Goal: Information Seeking & Learning: Find specific page/section

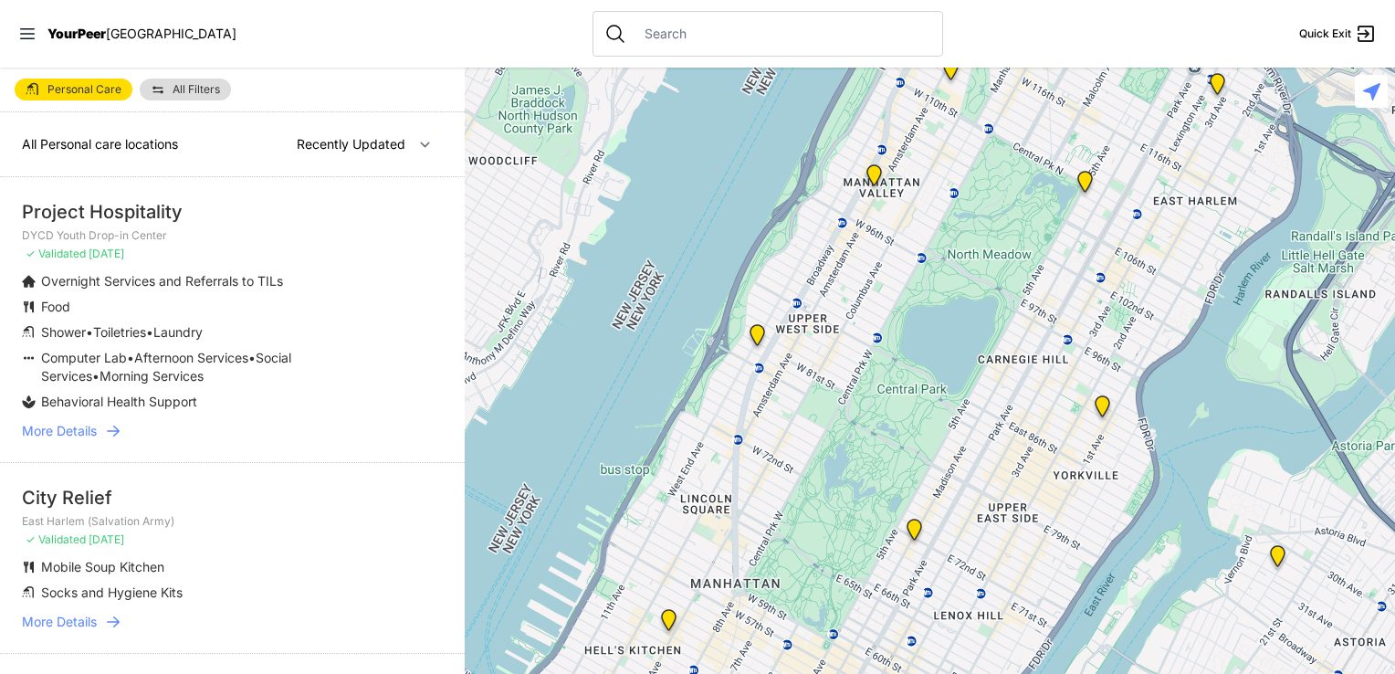
click at [47, 38] on span "YourPeer" at bounding box center [76, 34] width 58 height 16
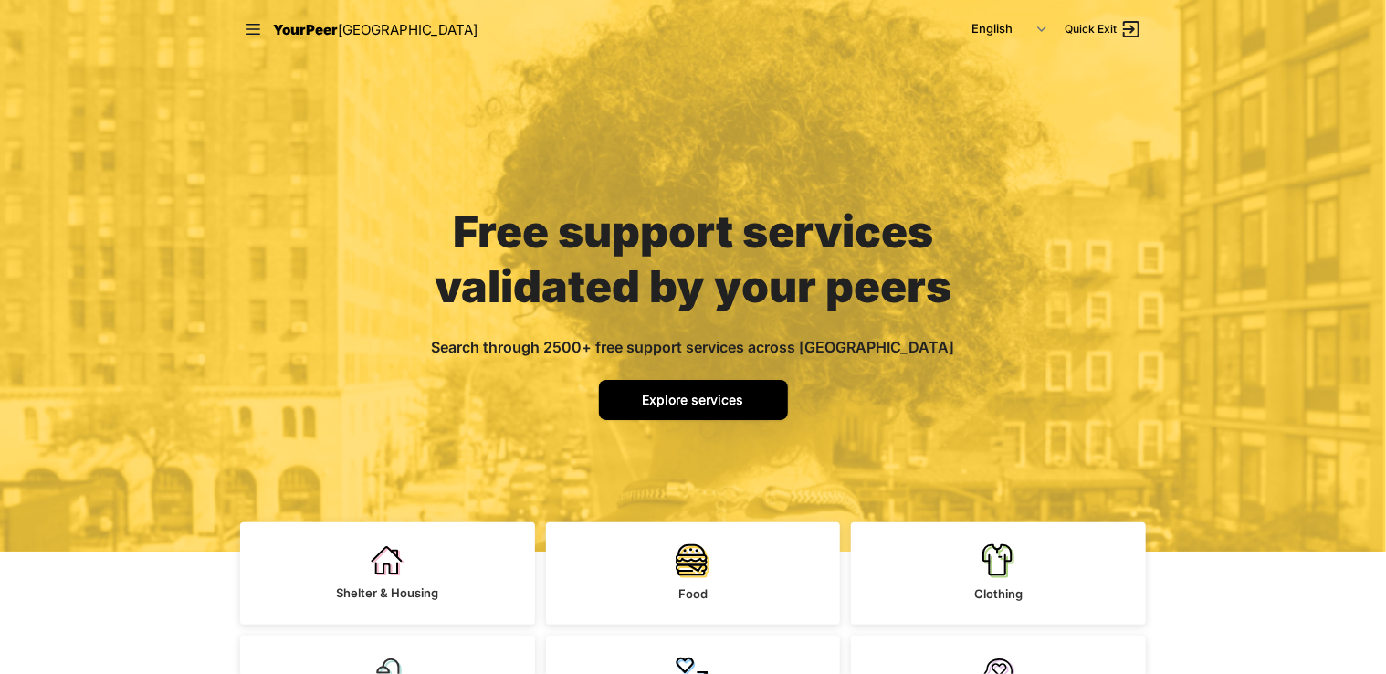
click at [674, 399] on span "Explore services" at bounding box center [693, 400] width 101 height 16
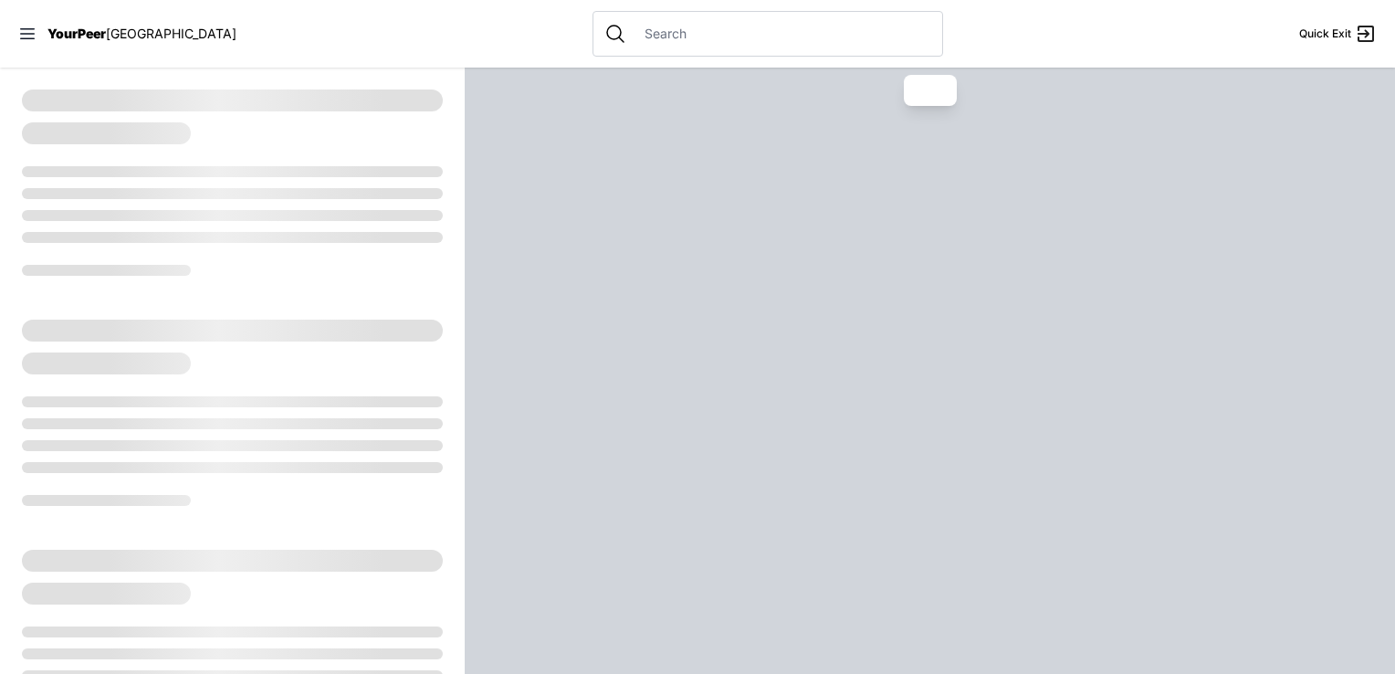
select select "recentlyUpdated"
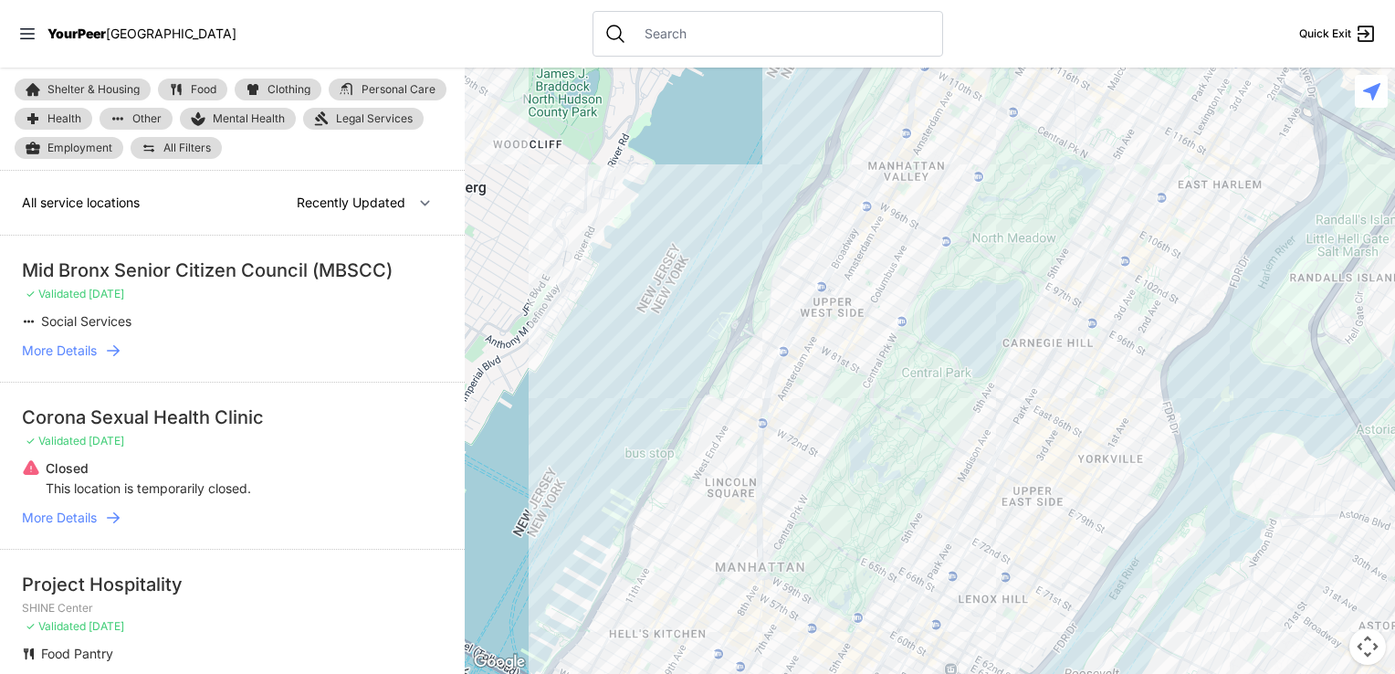
click at [202, 93] on span "Food" at bounding box center [204, 89] width 26 height 11
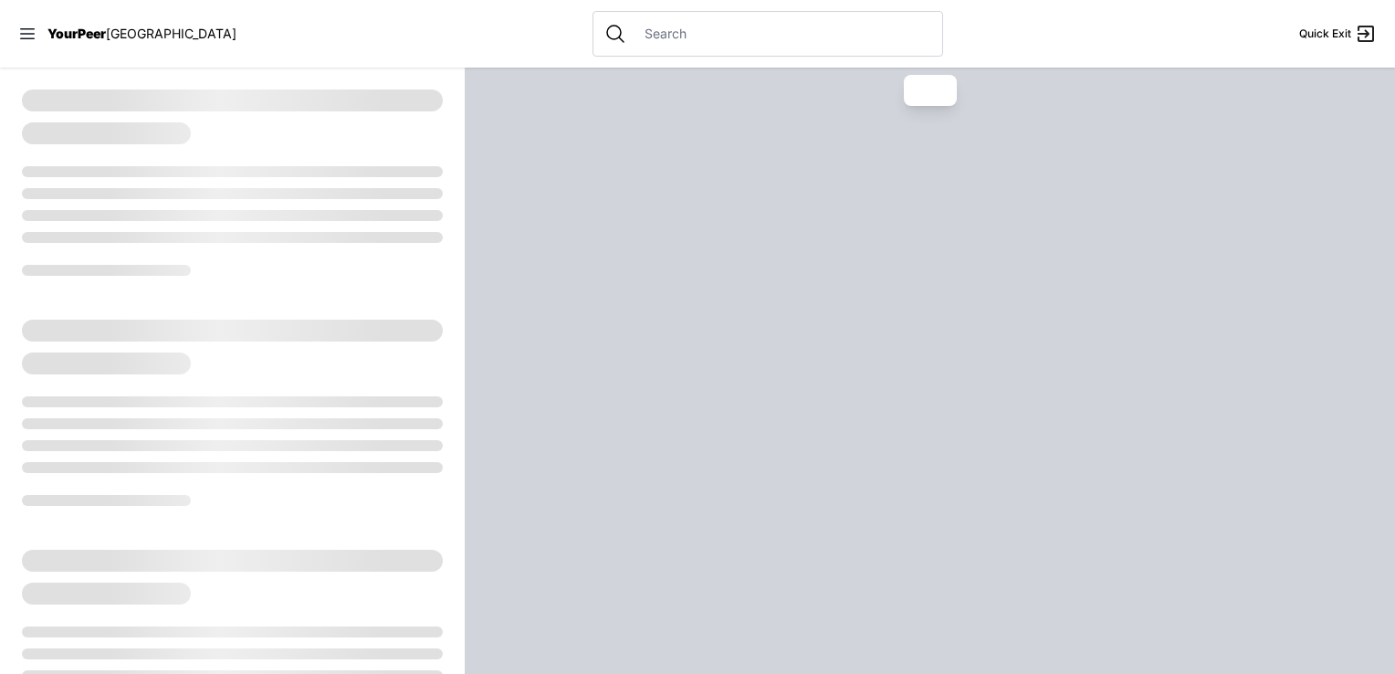
select select "recentlyUpdated"
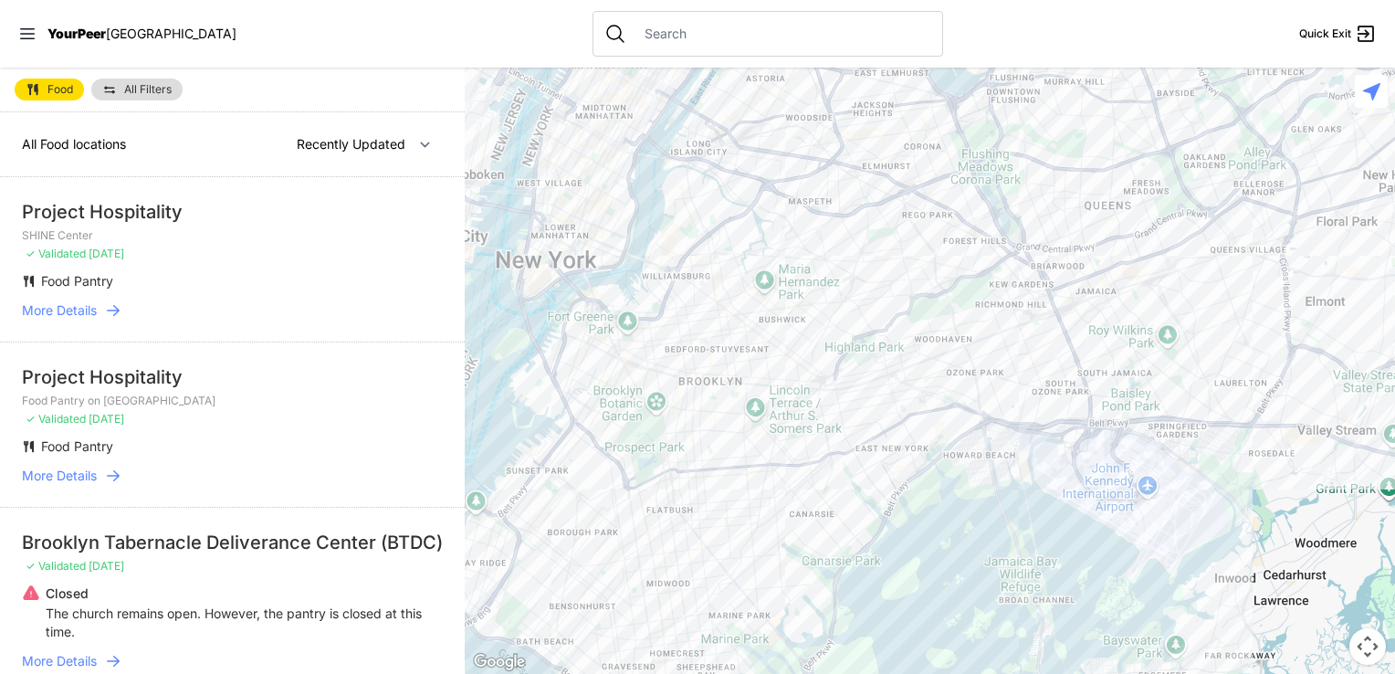
drag, startPoint x: 953, startPoint y: 489, endPoint x: 836, endPoint y: 123, distance: 384.7
click at [836, 123] on div at bounding box center [930, 371] width 931 height 606
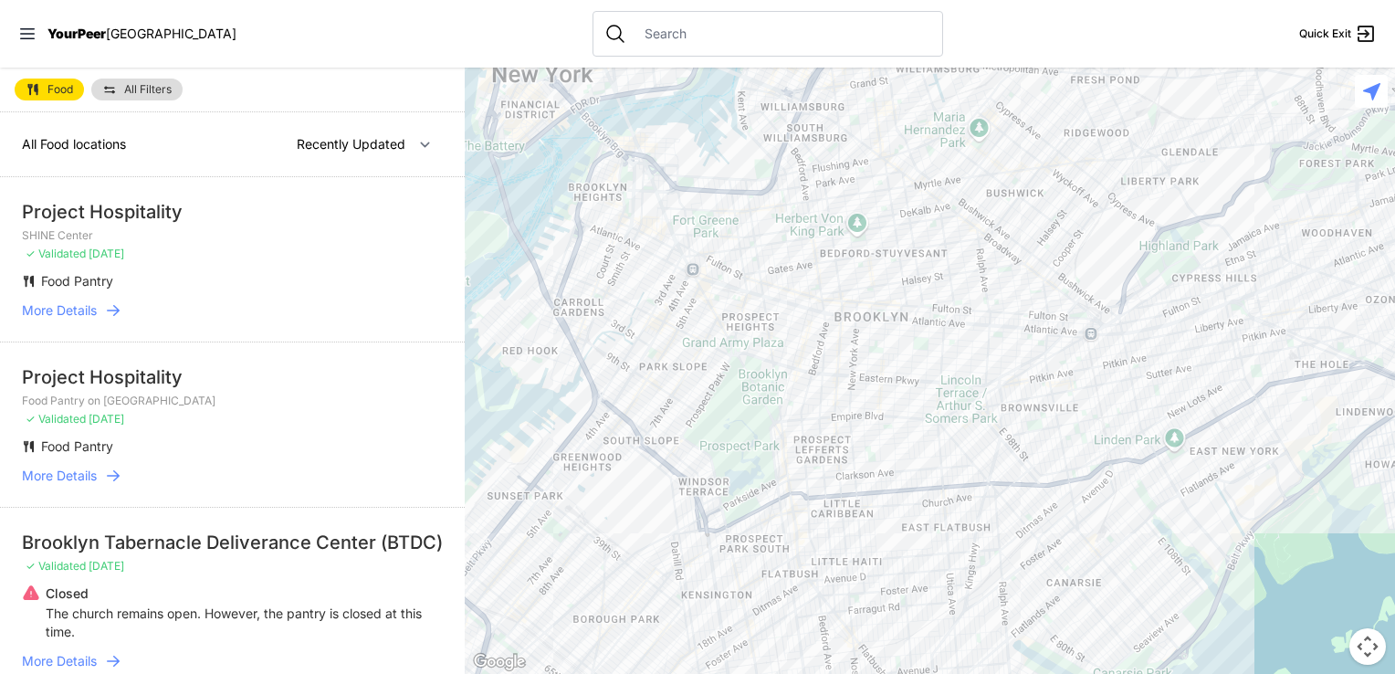
click at [128, 89] on span "All Filters" at bounding box center [147, 89] width 47 height 11
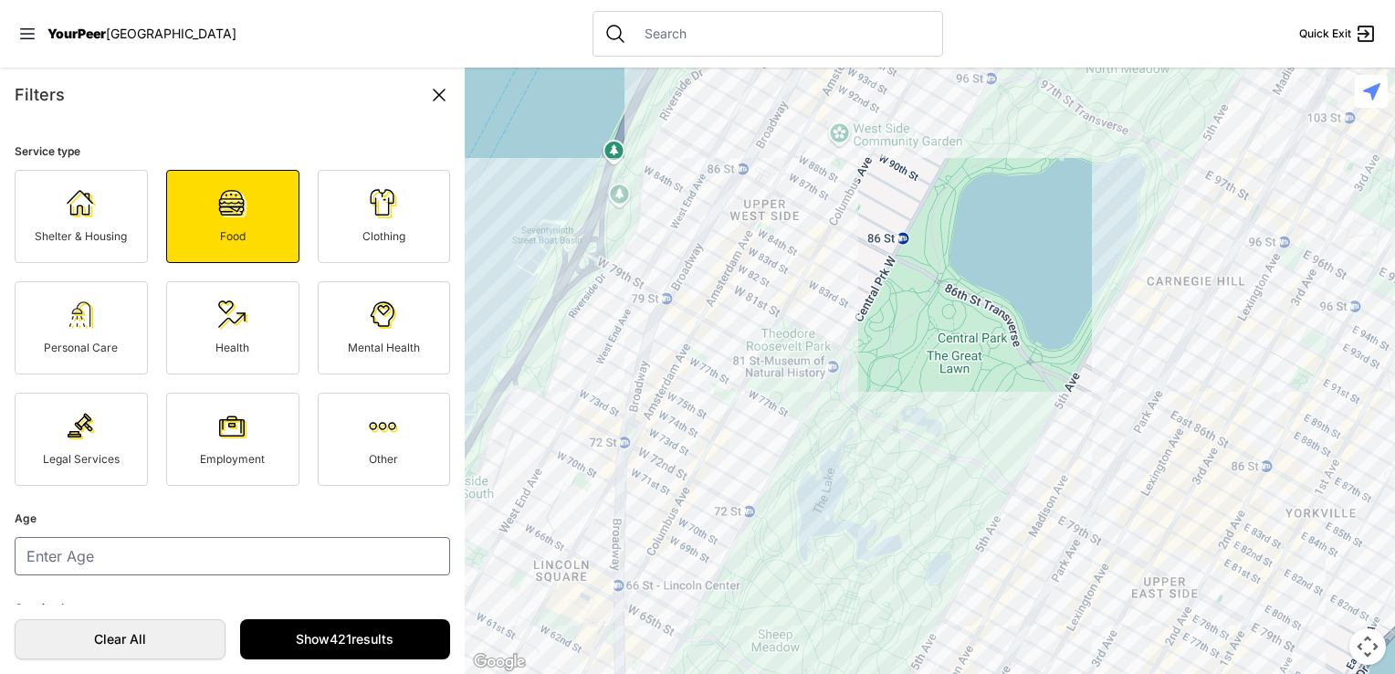
scroll to position [164, 0]
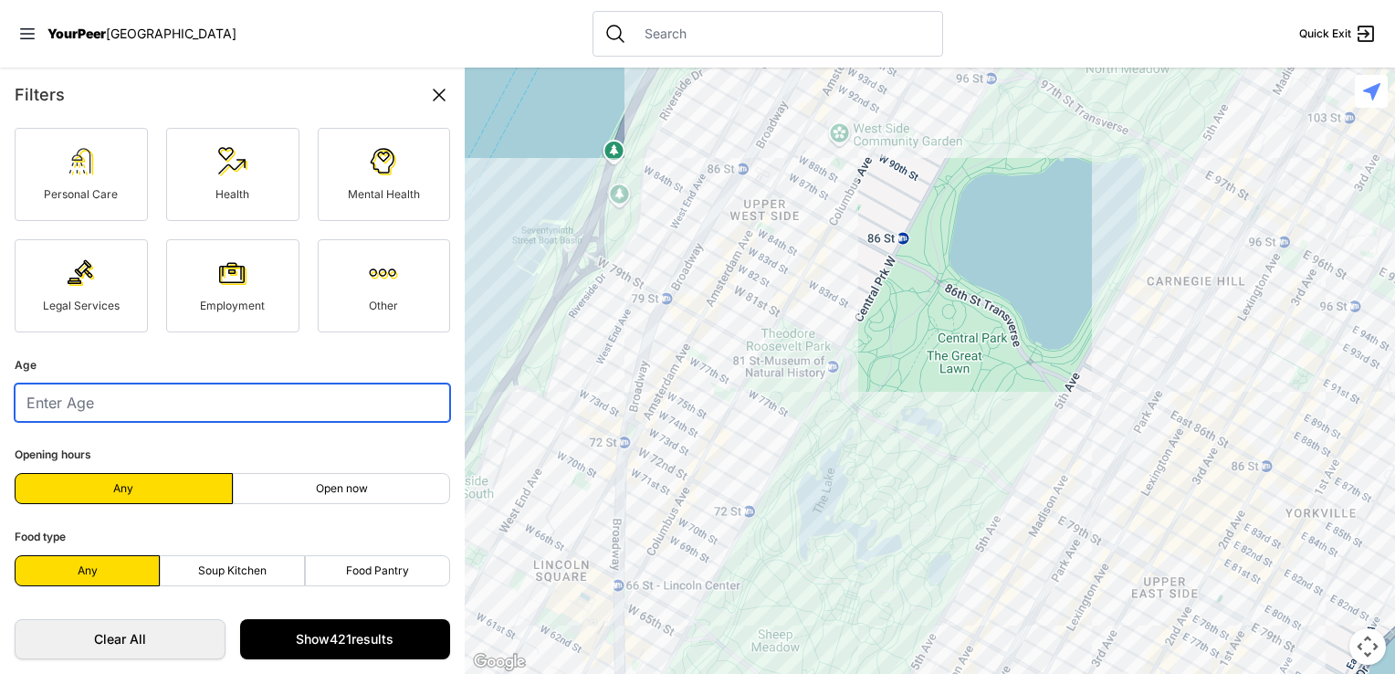
click at [107, 392] on input "number" at bounding box center [233, 403] width 436 height 38
type input "13"
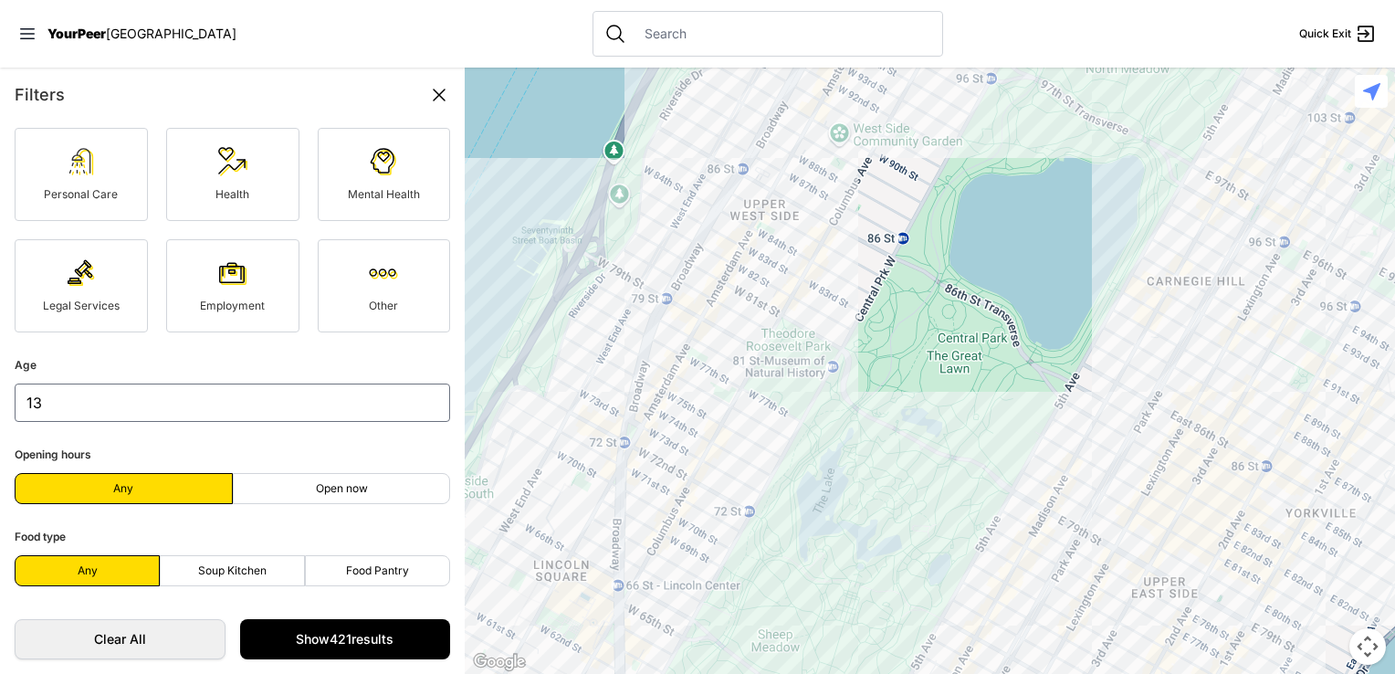
click at [267, 573] on label "Soup Kitchen" at bounding box center [232, 570] width 145 height 31
click at [233, 572] on input "Soup Kitchen" at bounding box center [232, 571] width 1 height 1
radio input "true"
select select "recentlyUpdated"
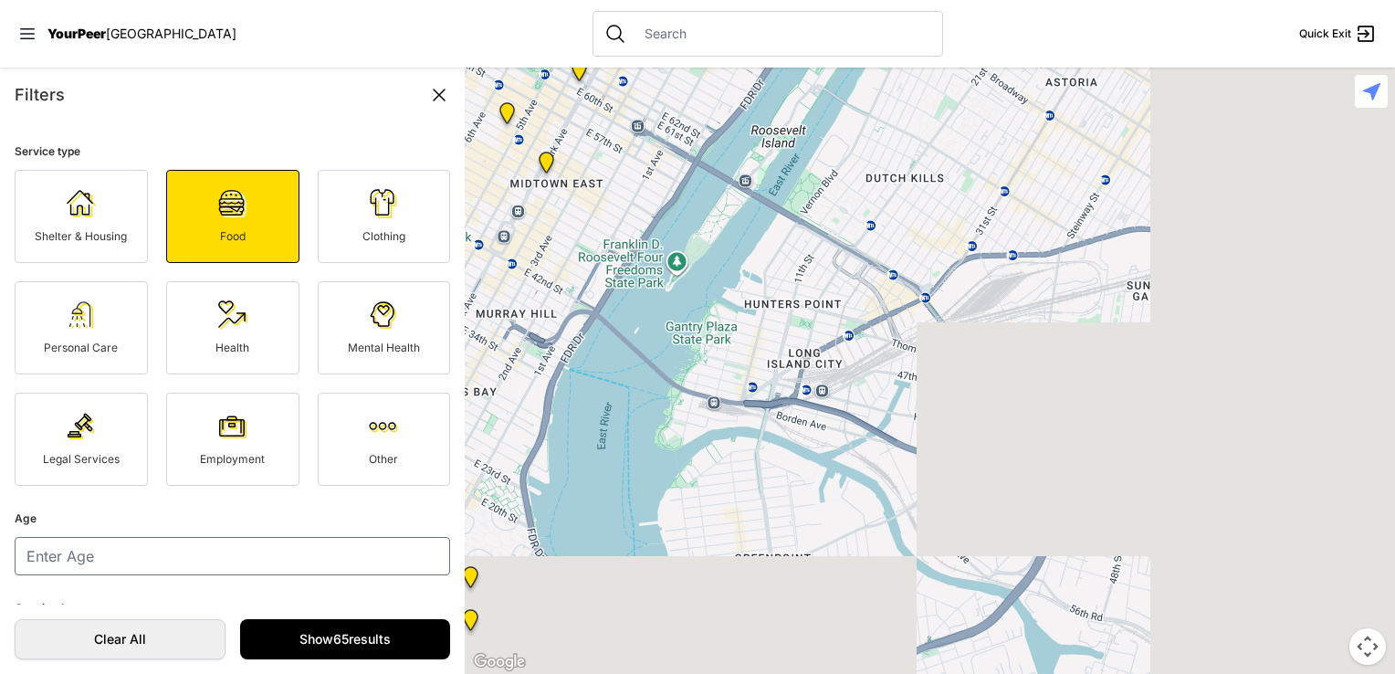
drag, startPoint x: 1058, startPoint y: 563, endPoint x: 742, endPoint y: 68, distance: 587.7
click at [719, 47] on div "Close panel YourPeer [GEOGRAPHIC_DATA] Quick Exit Single Adult Families Soup Ki…" at bounding box center [697, 337] width 1395 height 674
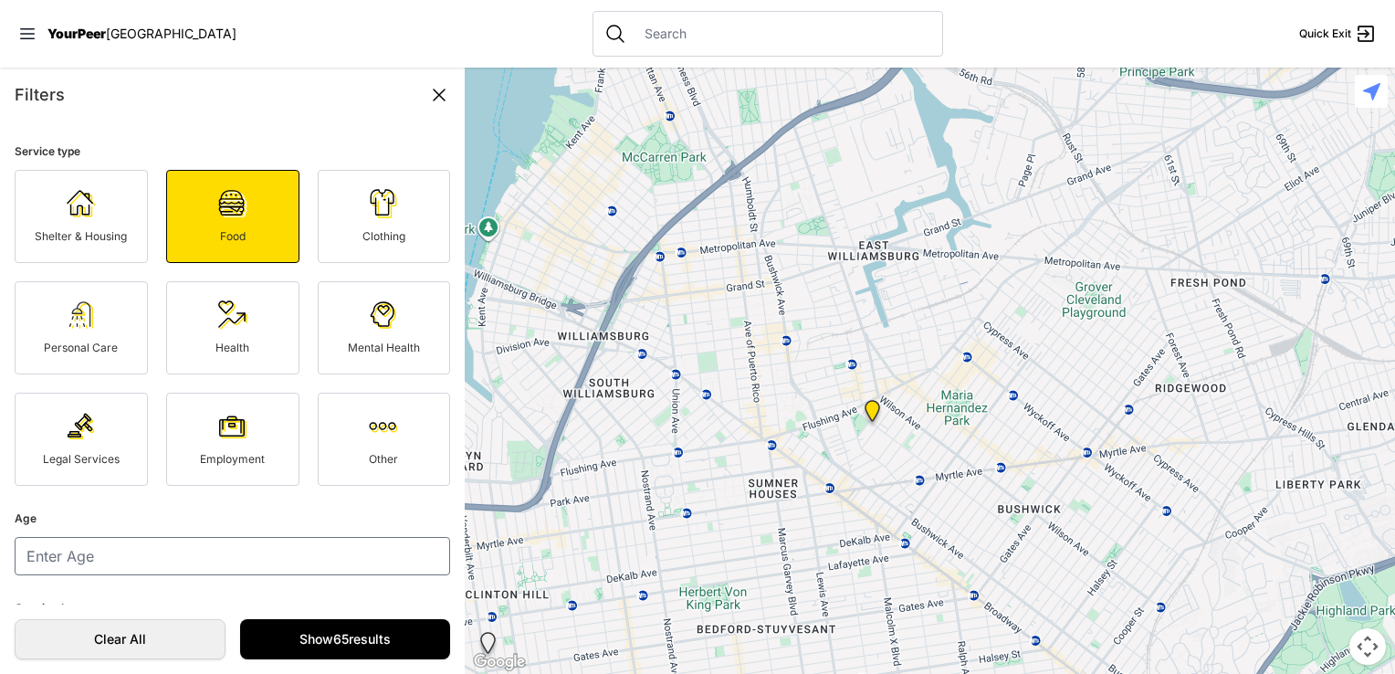
drag, startPoint x: 877, startPoint y: 415, endPoint x: 1012, endPoint y: 71, distance: 369.8
click at [1009, 84] on div at bounding box center [930, 371] width 931 height 606
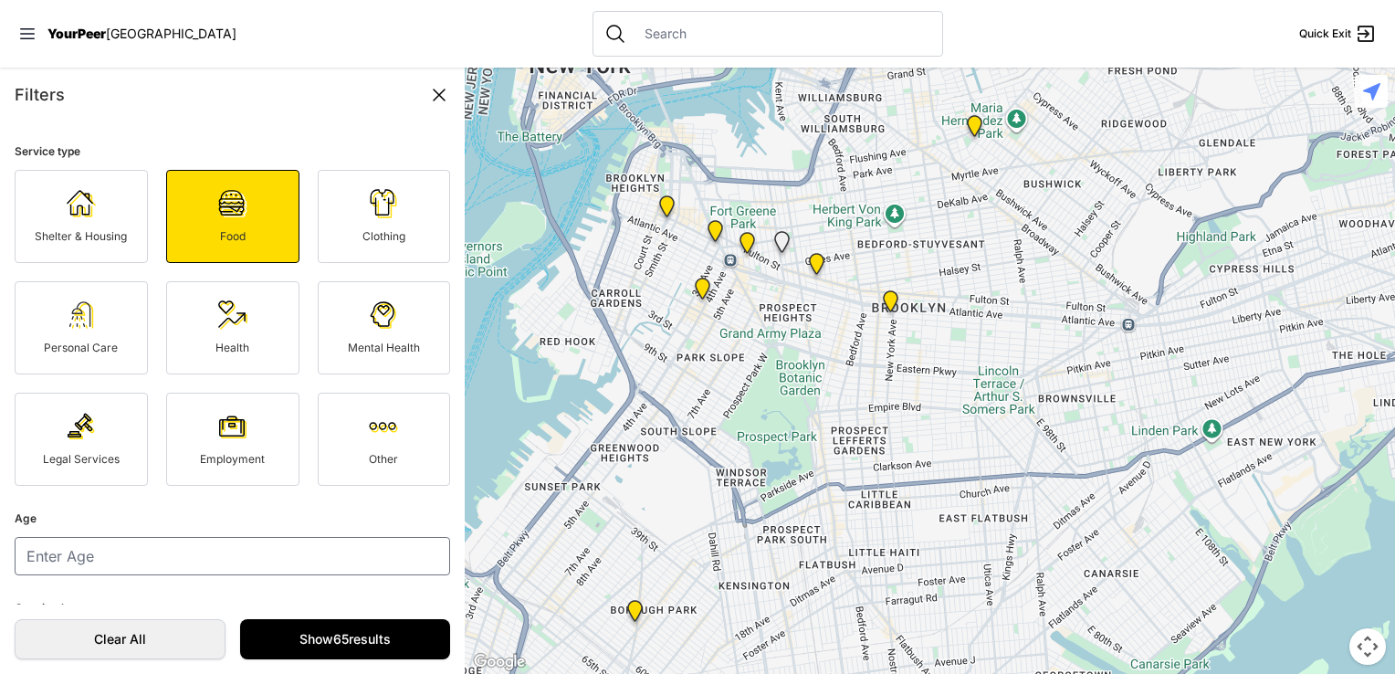
click at [973, 129] on img "Cathedral of Joy Christian Center" at bounding box center [974, 129] width 23 height 29
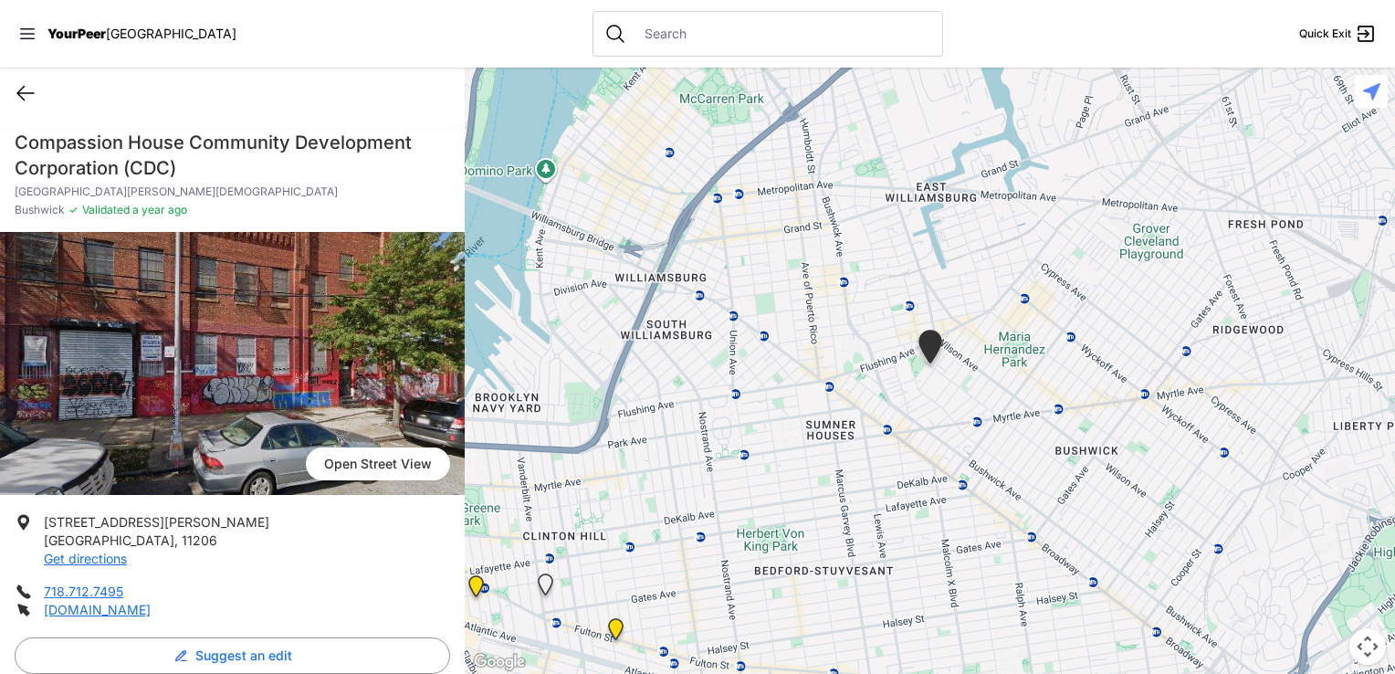
click at [29, 89] on icon at bounding box center [26, 93] width 22 height 22
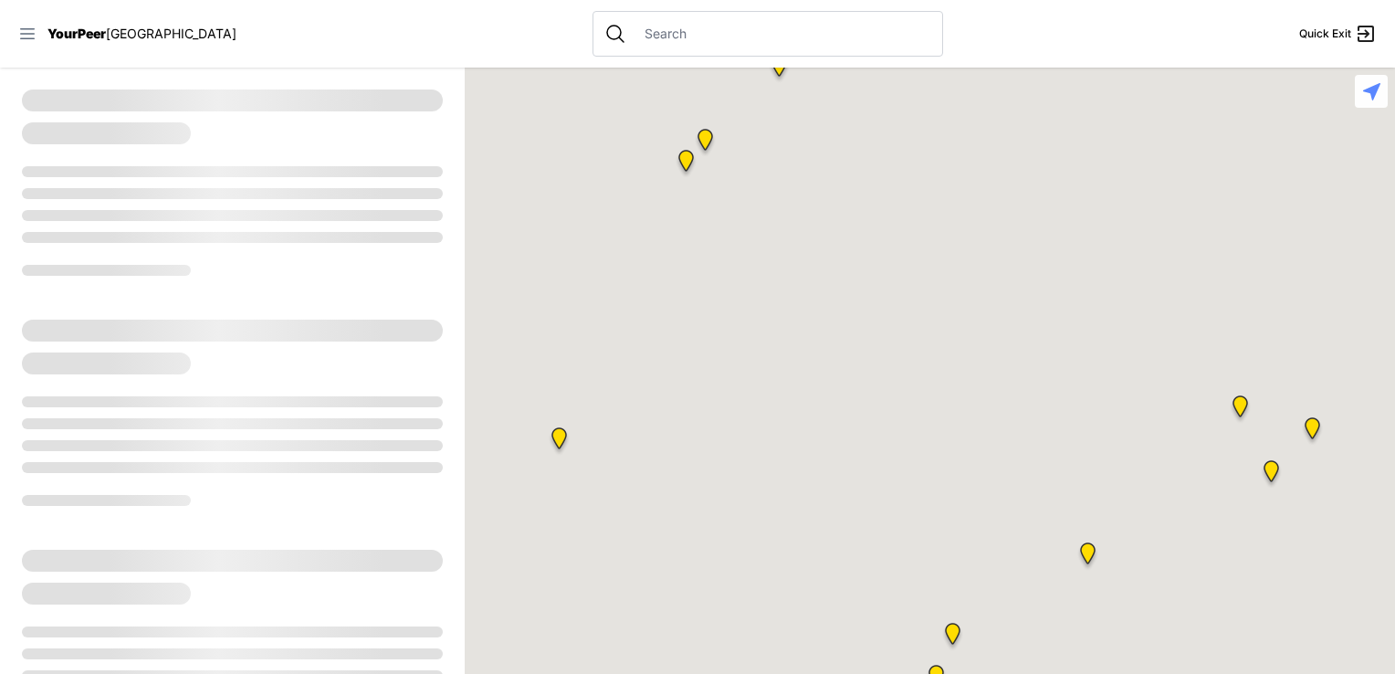
select select "recentlyUpdated"
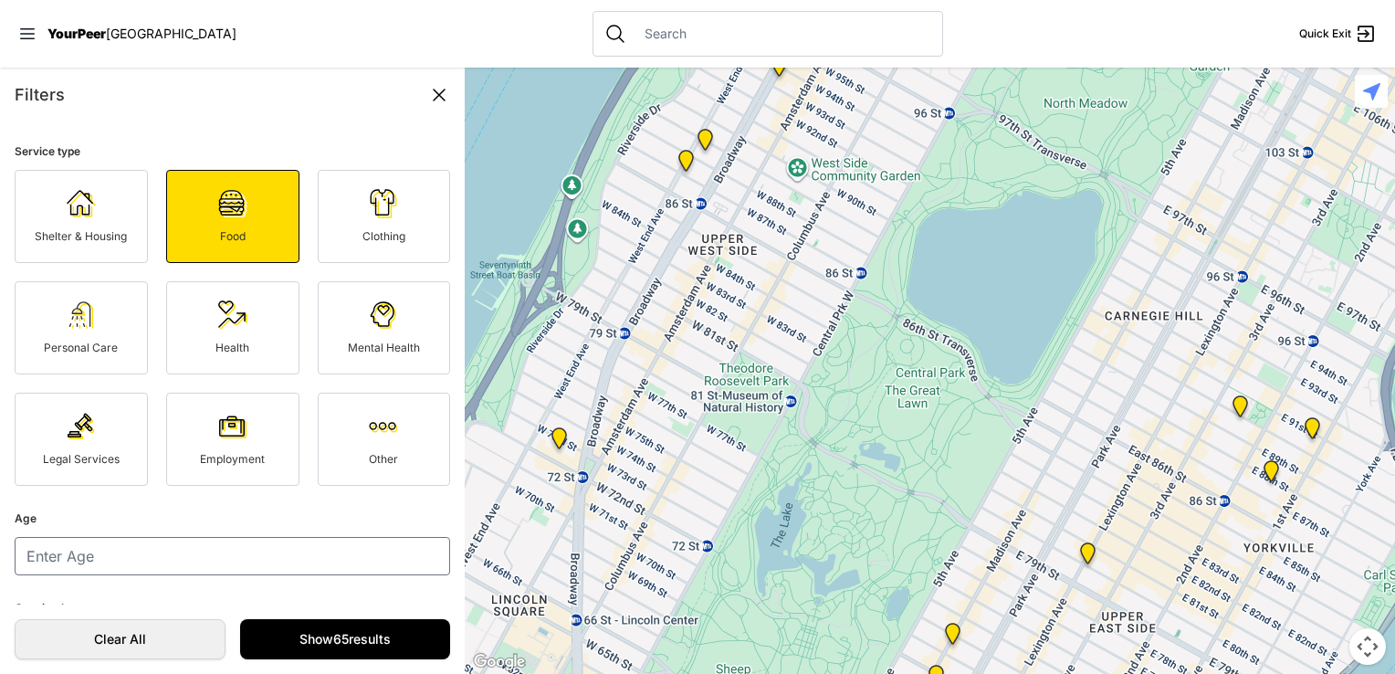
click at [79, 26] on span "YourPeer" at bounding box center [76, 34] width 58 height 16
